Goal: Transaction & Acquisition: Purchase product/service

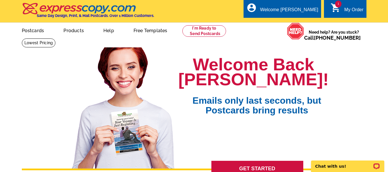
click at [354, 8] on div "My Order" at bounding box center [353, 11] width 19 height 8
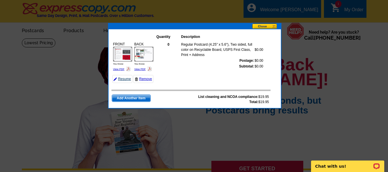
click at [123, 79] on link "Resume" at bounding box center [122, 79] width 20 height 8
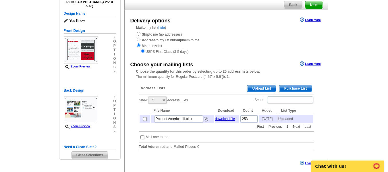
scroll to position [55, 0]
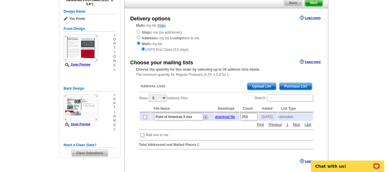
click at [262, 88] on span "Upload List" at bounding box center [261, 86] width 28 height 7
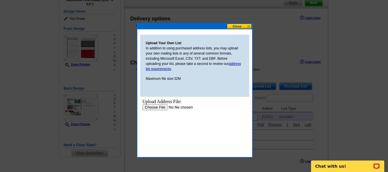
scroll to position [0, 0]
click at [160, 108] on input "file" at bounding box center [178, 107] width 73 height 6
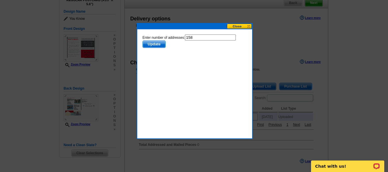
click at [157, 46] on span "Update" at bounding box center [153, 44] width 23 height 7
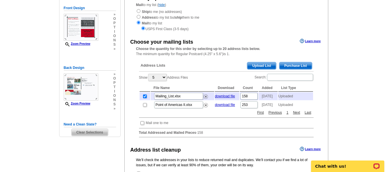
scroll to position [76, 0]
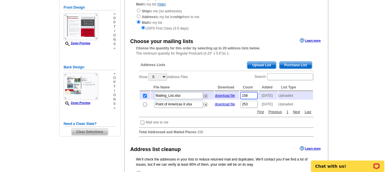
click at [250, 99] on input "158" at bounding box center [248, 95] width 17 height 7
type input "157"
click at [242, 123] on div "Address Lists Purchase List Upload List Show 5 10 25 50 100 Address Files Searc…" at bounding box center [226, 99] width 180 height 84
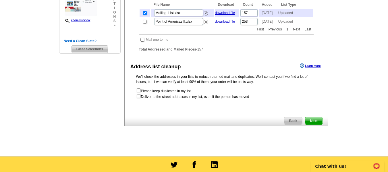
scroll to position [159, 0]
click at [316, 124] on span "Next" at bounding box center [313, 120] width 17 height 7
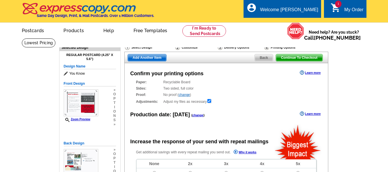
radio input "false"
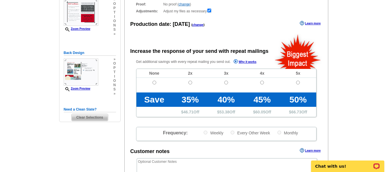
scroll to position [91, 0]
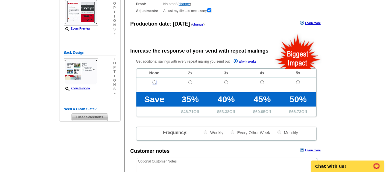
click at [154, 82] on input "radio" at bounding box center [154, 82] width 4 height 4
radio input "true"
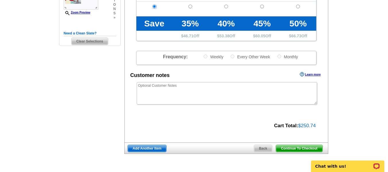
scroll to position [199, 0]
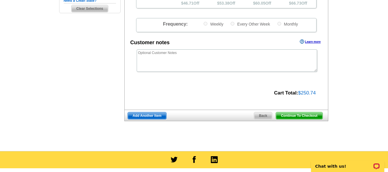
click at [303, 116] on span "Continue To Checkout" at bounding box center [299, 115] width 46 height 7
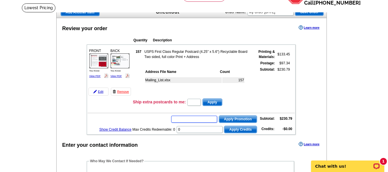
click at [199, 118] on input "text" at bounding box center [194, 119] width 46 height 7
type input "HURRY40"
click at [250, 119] on span "Apply Promotion" at bounding box center [238, 119] width 38 height 7
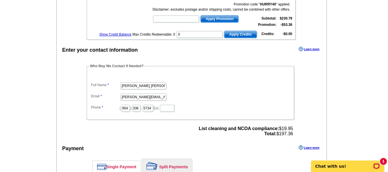
scroll to position [149, 0]
drag, startPoint x: 265, startPoint y: 98, endPoint x: 250, endPoint y: 97, distance: 14.9
click at [250, 97] on dd "Nicole@NicoleMurraychen.com" at bounding box center [190, 96] width 201 height 9
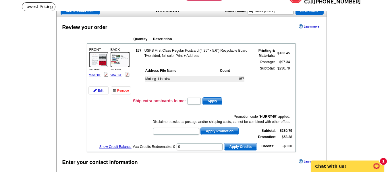
scroll to position [36, 0]
click at [96, 74] on link "View PDF" at bounding box center [94, 75] width 11 height 3
click at [117, 75] on link "View PDF" at bounding box center [115, 75] width 11 height 3
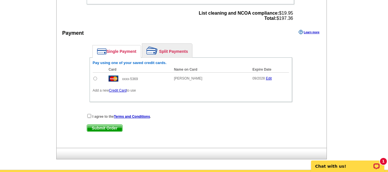
scroll to position [265, 0]
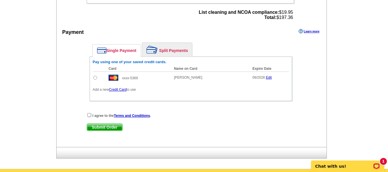
click at [95, 77] on input "radio" at bounding box center [95, 78] width 4 height 4
radio input "true"
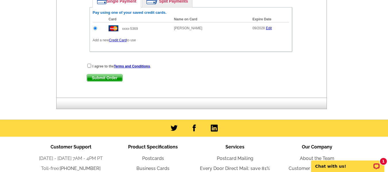
scroll to position [316, 0]
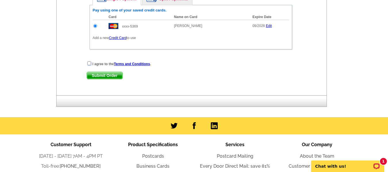
click at [88, 62] on input "checkbox" at bounding box center [89, 63] width 4 height 4
checkbox input "true"
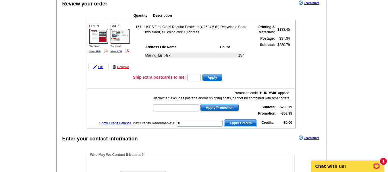
scroll to position [59, 0]
click at [93, 52] on link "View PDF" at bounding box center [94, 51] width 11 height 3
click at [117, 36] on img at bounding box center [119, 36] width 19 height 15
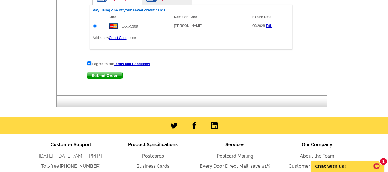
scroll to position [320, 0]
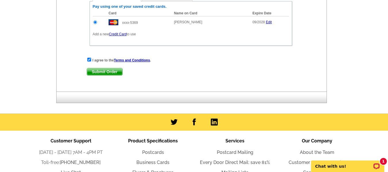
click at [98, 73] on span "Submit Order" at bounding box center [104, 71] width 35 height 7
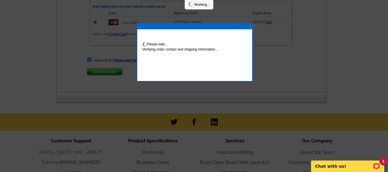
scroll to position [349, 0]
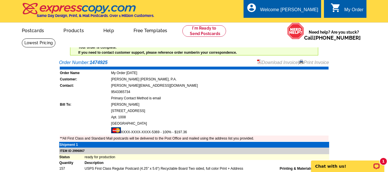
click at [285, 62] on link "Download Invoice" at bounding box center [277, 62] width 41 height 5
